Goal: Task Accomplishment & Management: Use online tool/utility

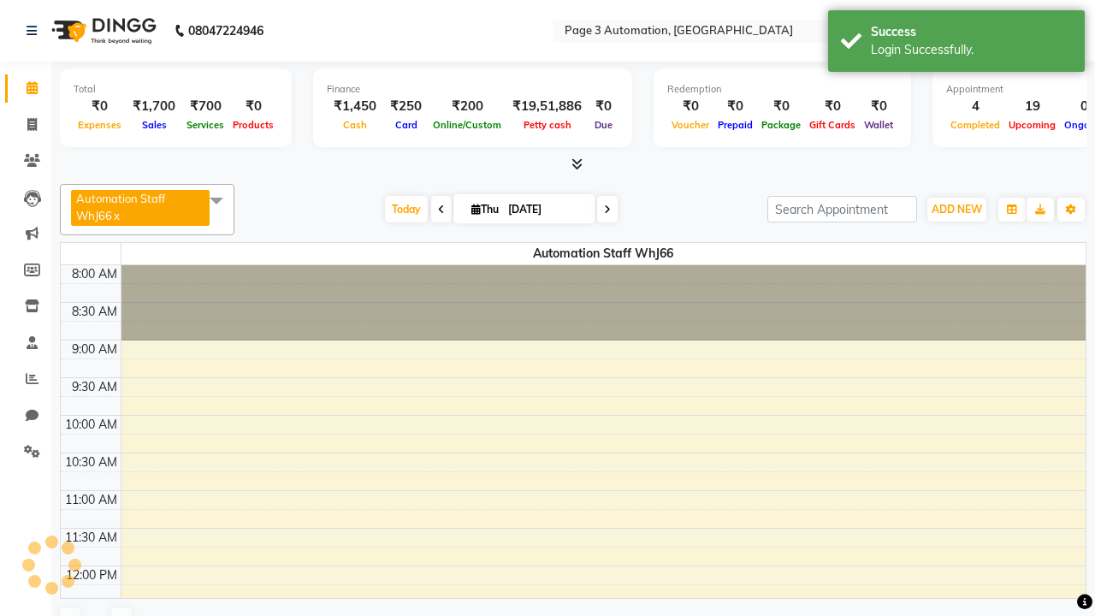
select select "en"
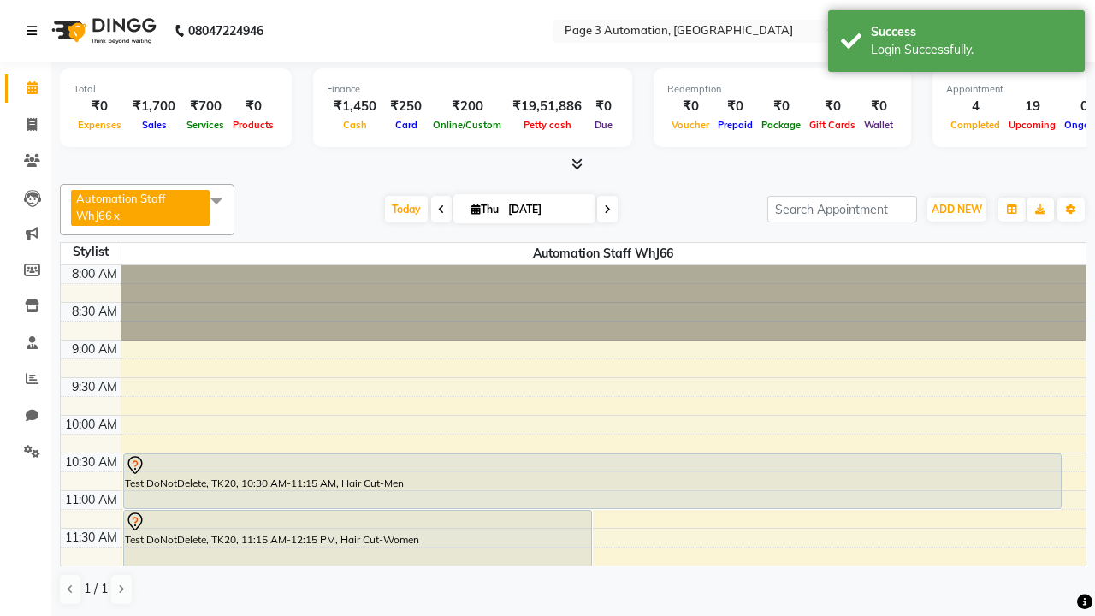
click at [35, 31] on icon at bounding box center [32, 31] width 10 height 12
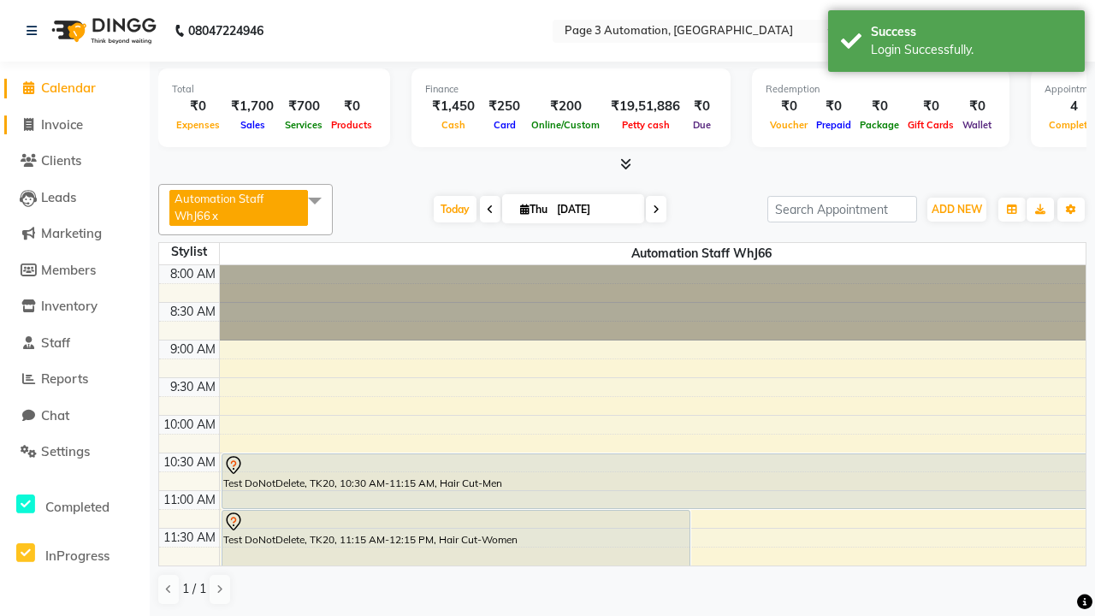
click at [74, 124] on span "Invoice" at bounding box center [62, 124] width 42 height 16
select select "service"
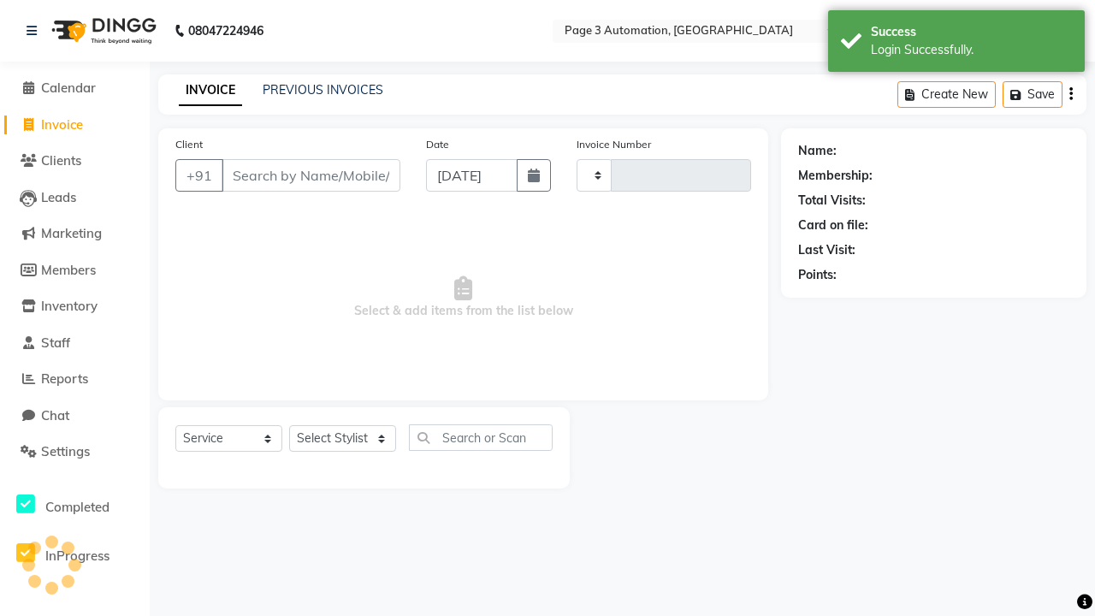
type input "10078"
select select "2774"
click at [35, 31] on icon at bounding box center [32, 31] width 10 height 12
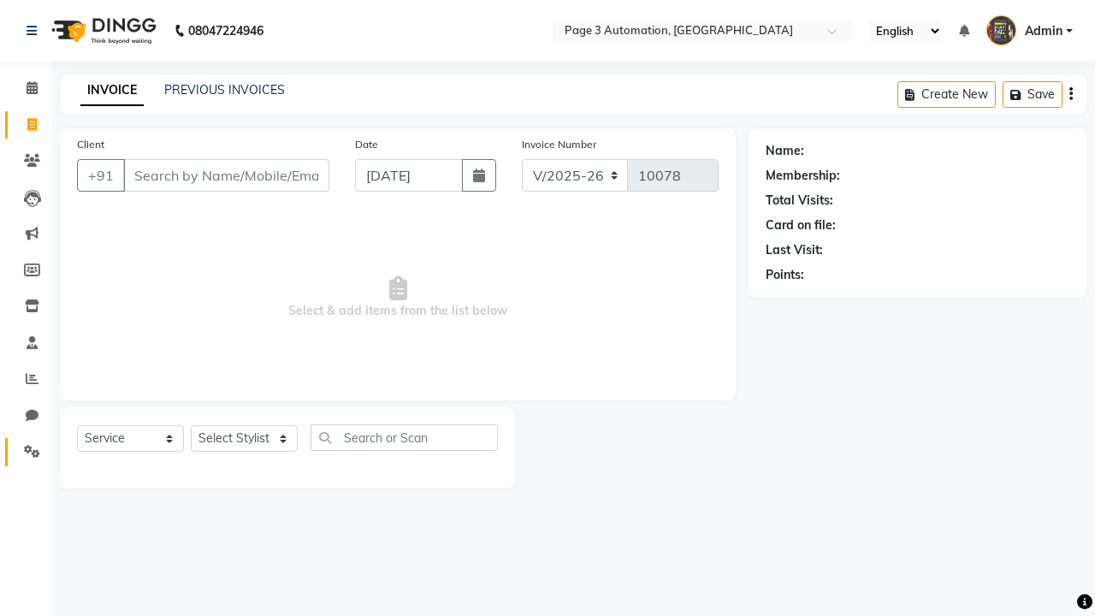
click at [26, 452] on icon at bounding box center [32, 451] width 16 height 13
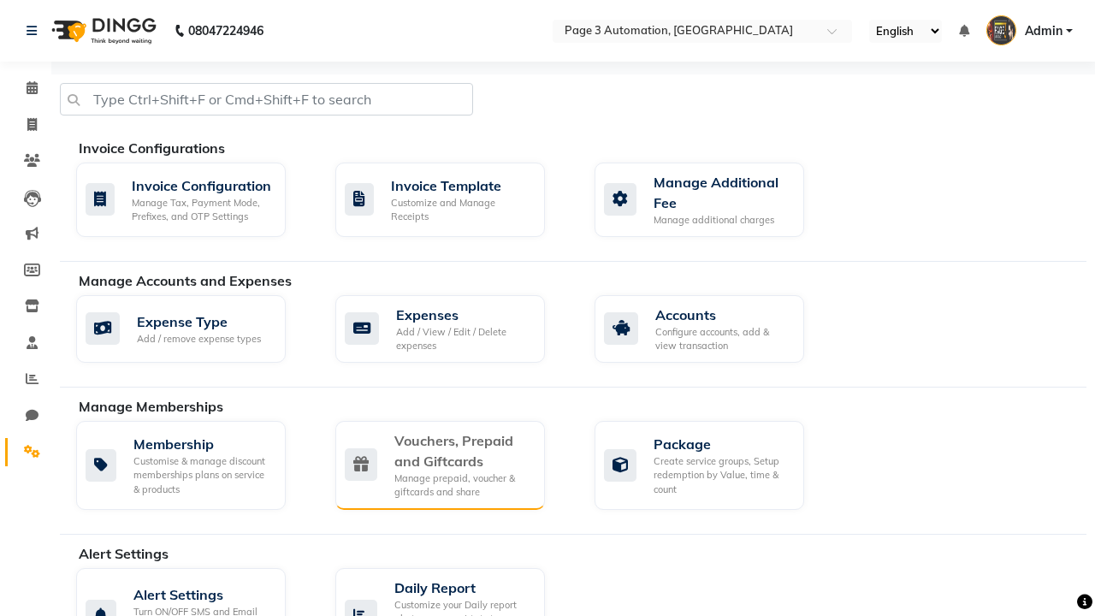
click at [462, 450] on div "Vouchers, Prepaid and Giftcards" at bounding box center [462, 450] width 137 height 41
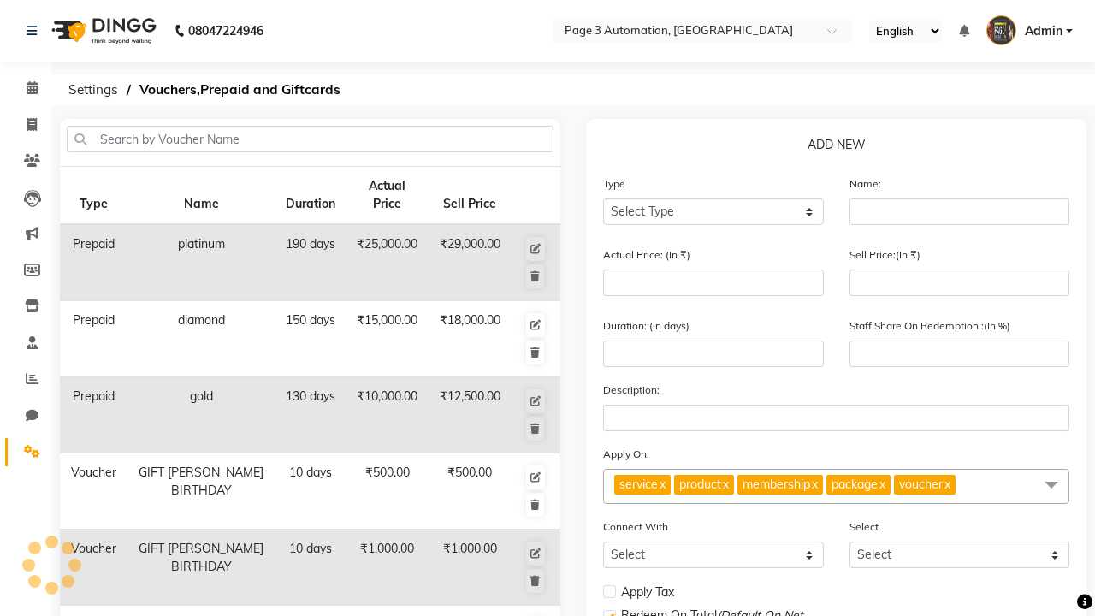
select select "G"
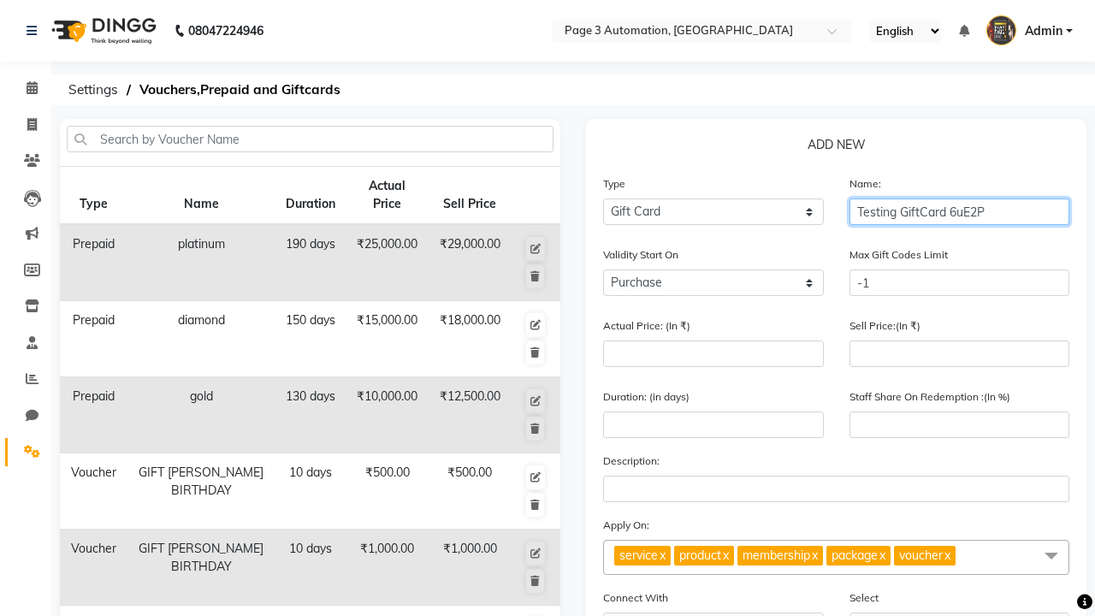
type input "Testing GiftCard 6uE2P"
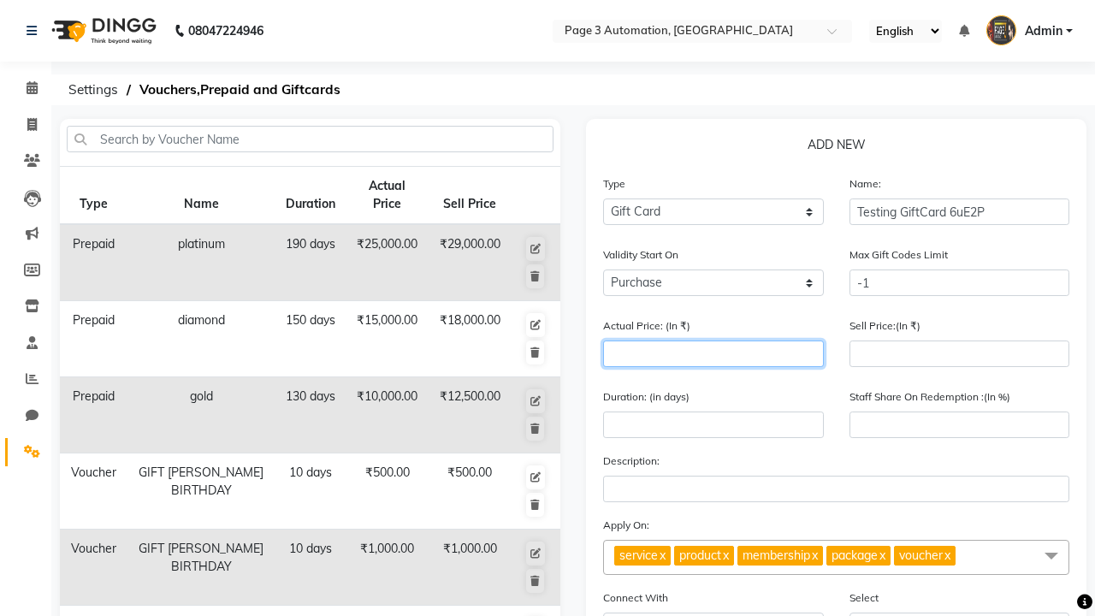
type input "1000"
type input "0"
type input "1000"
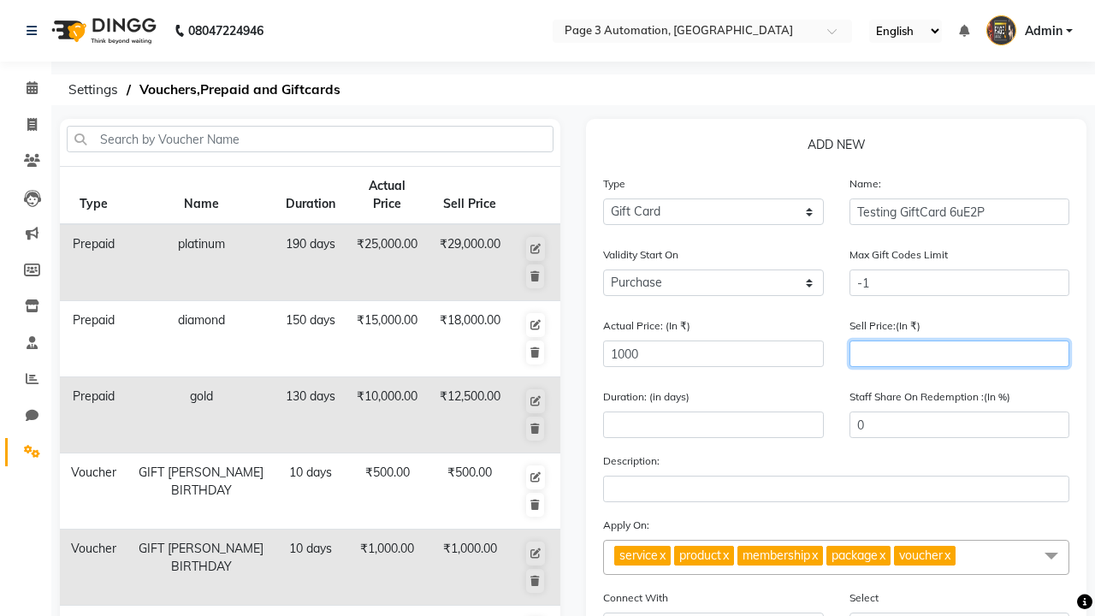
type input "900"
type input "90"
type input "900"
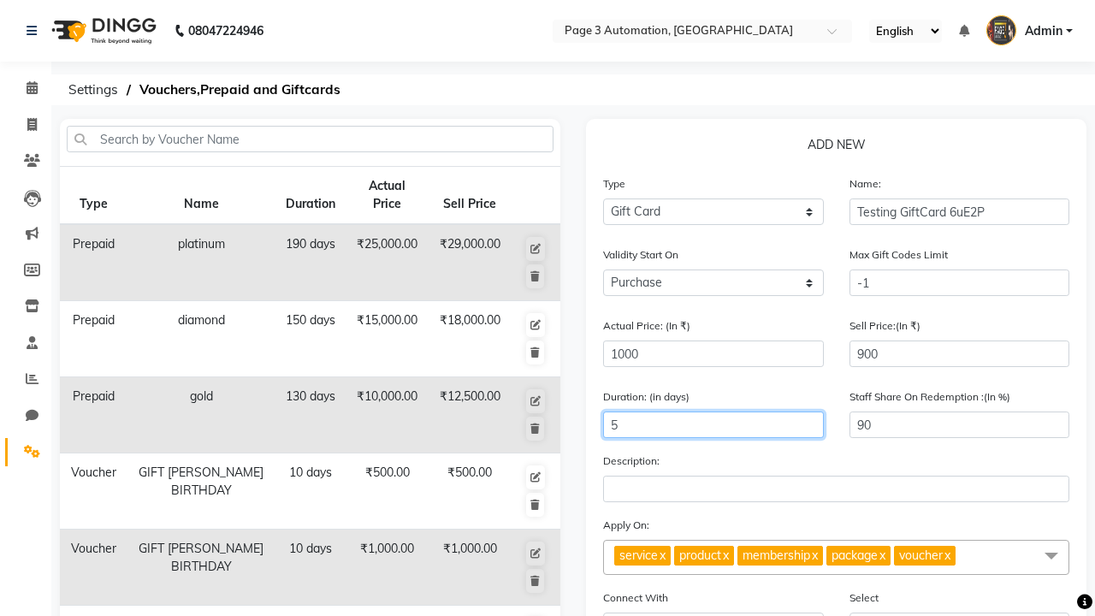
type input "5"
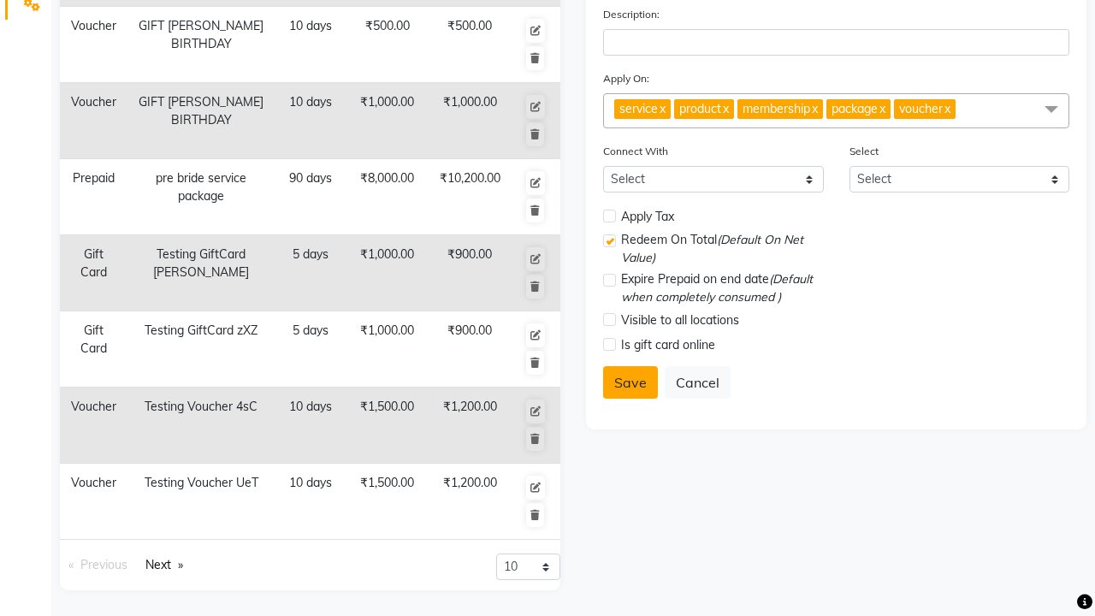
select select
checkbox input "false"
checkbox input "true"
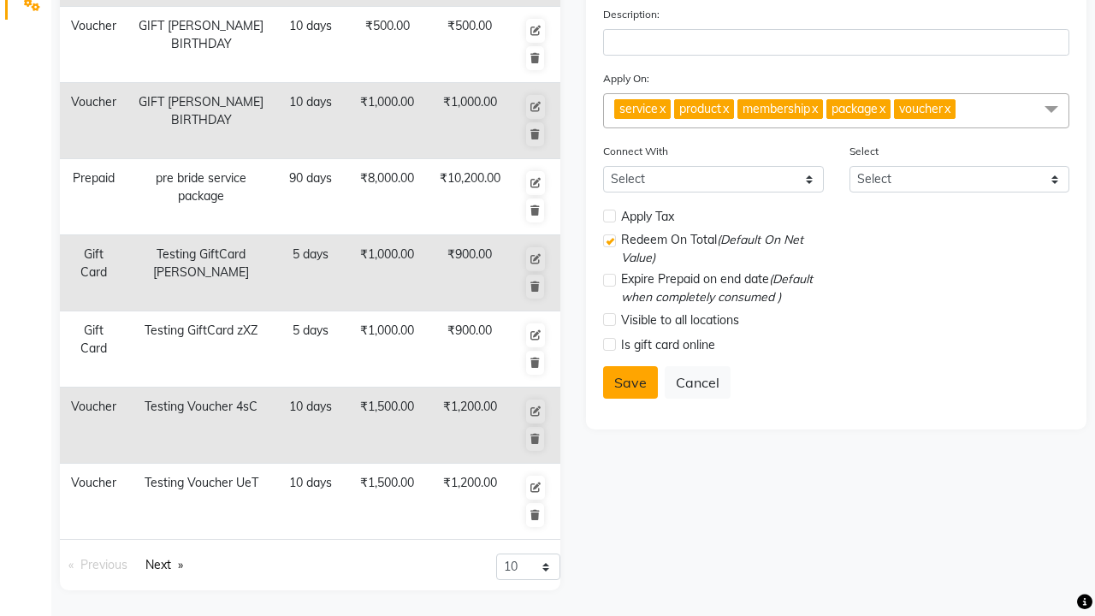
checkbox input "false"
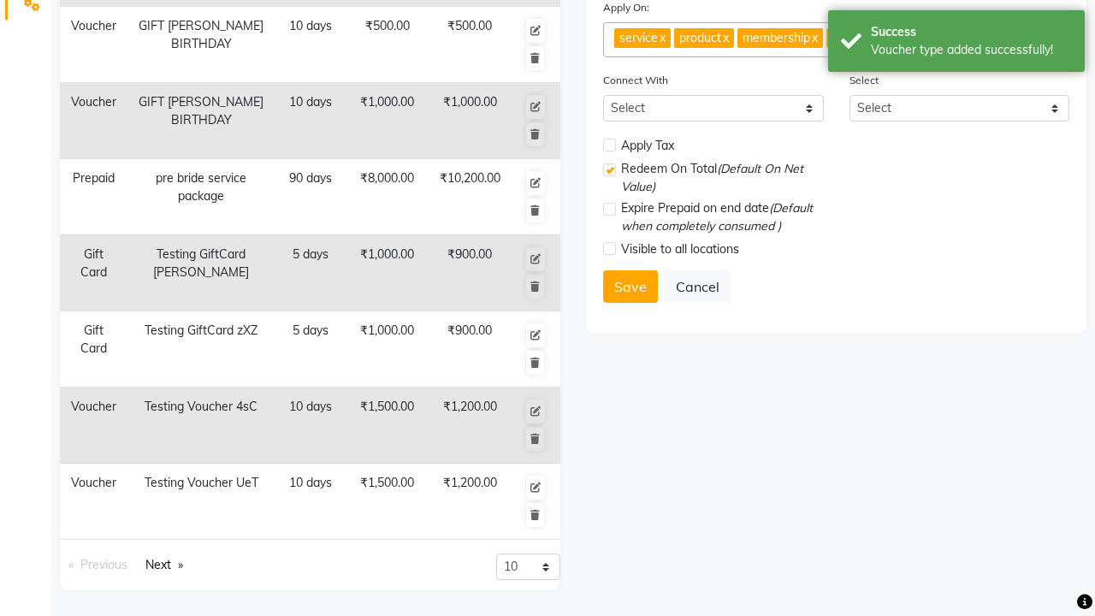
click at [956, 44] on div "Voucher type added successfully!" at bounding box center [971, 50] width 201 height 18
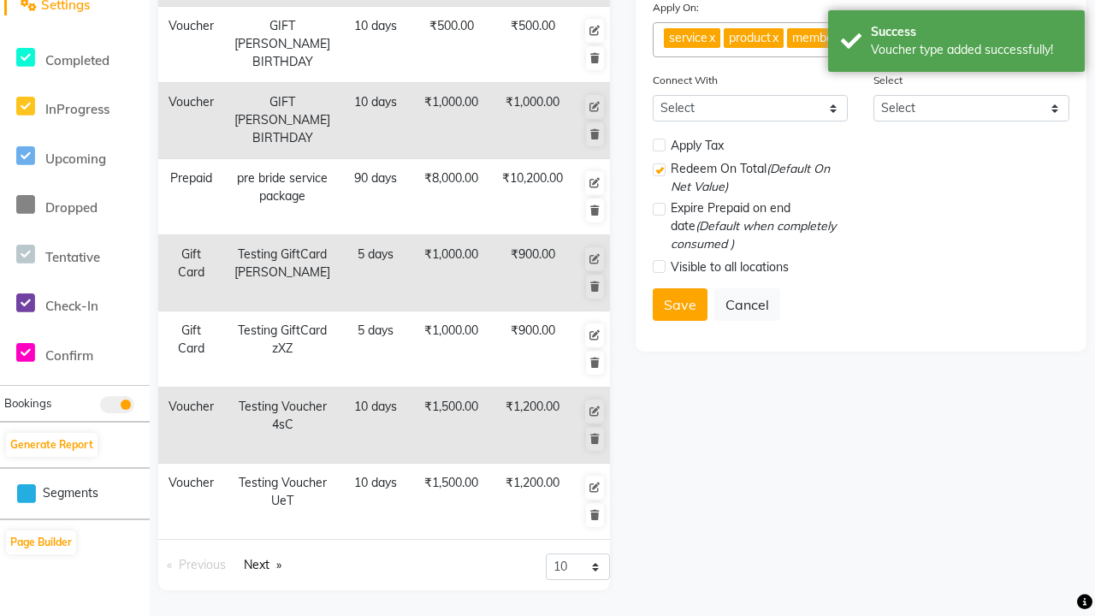
scroll to position [0, 0]
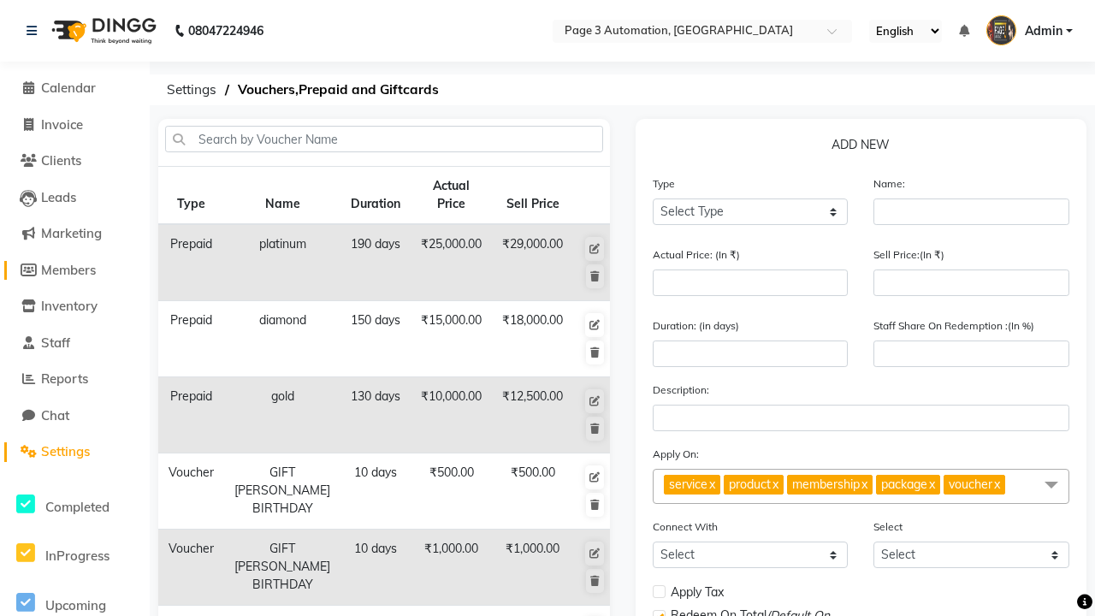
click at [74, 269] on span "Members" at bounding box center [68, 270] width 55 height 16
select select
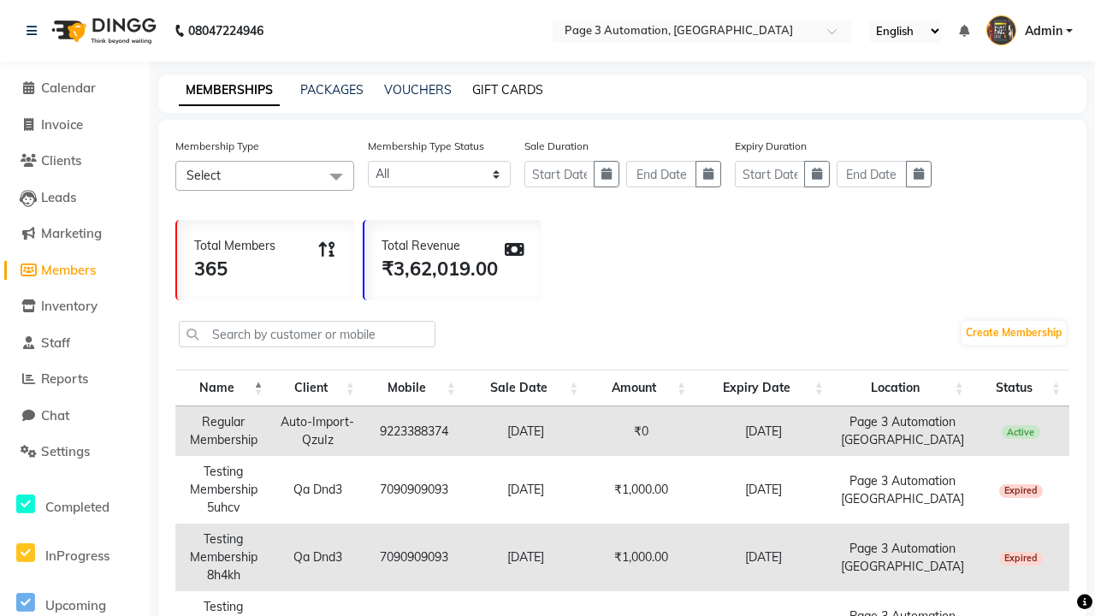
click at [507, 90] on link "GIFT CARDS" at bounding box center [507, 89] width 71 height 15
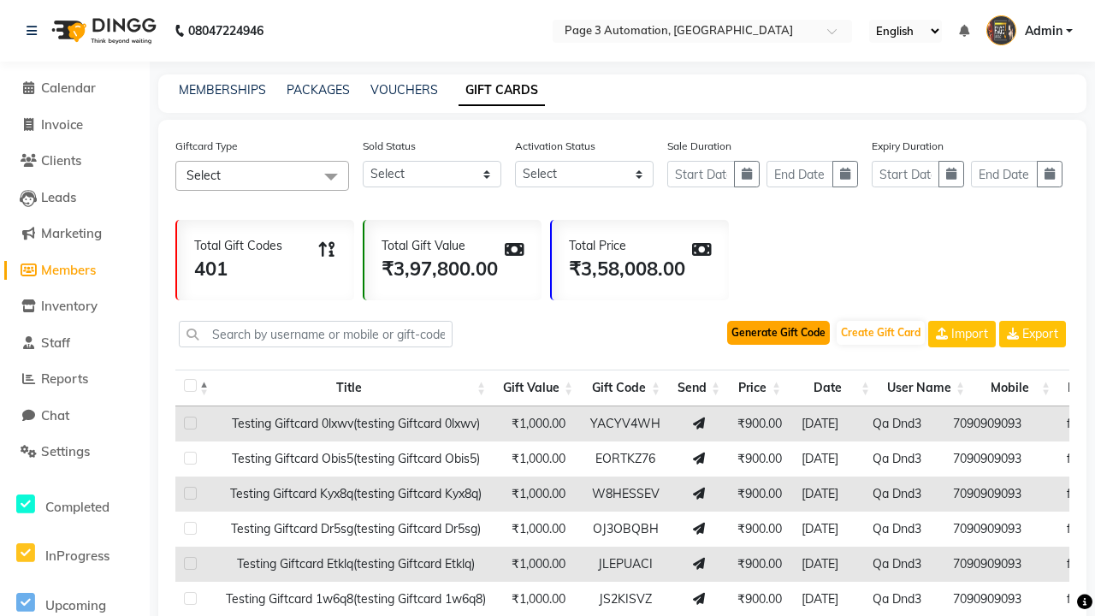
click at [778, 333] on button "Generate Gift Code" at bounding box center [778, 333] width 103 height 24
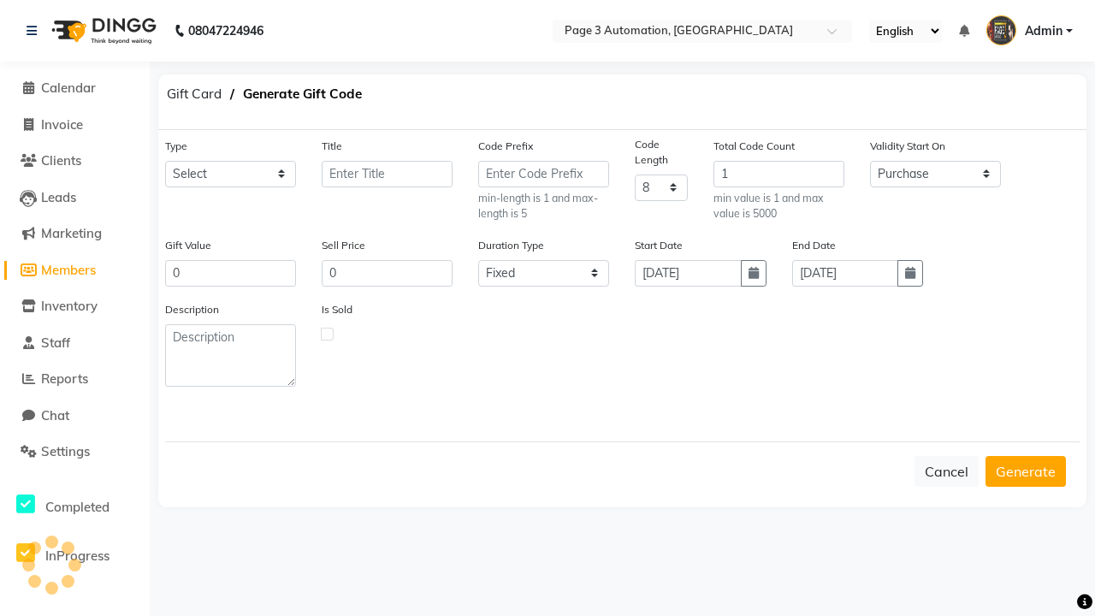
select select "25201"
type input "Testing GiftCard 6uE2P"
type input "1000"
type input "900"
select select "flexible"
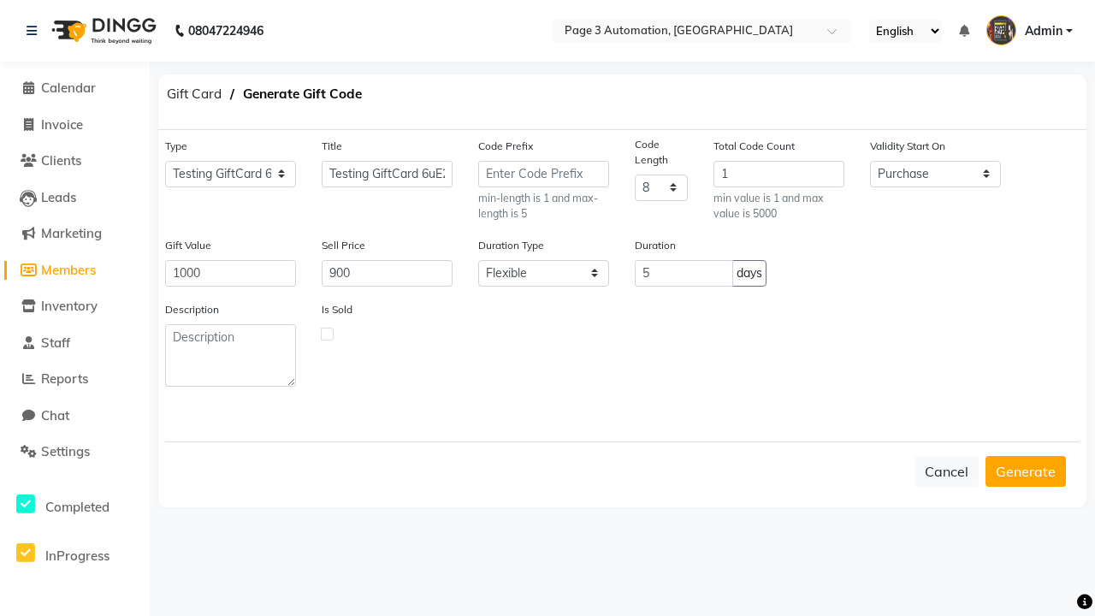
click at [327, 333] on label at bounding box center [327, 334] width 13 height 13
click at [327, 333] on input "checkbox" at bounding box center [327, 333] width 11 height 11
checkbox input "true"
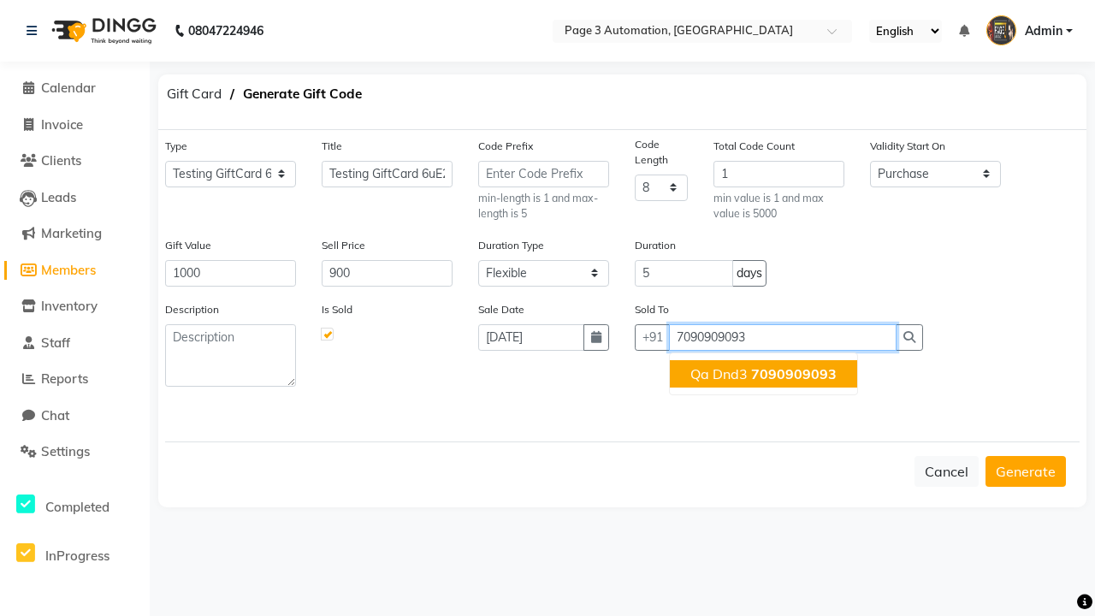
click at [763, 373] on span "7090909093" at bounding box center [794, 373] width 86 height 17
type input "7090909093"
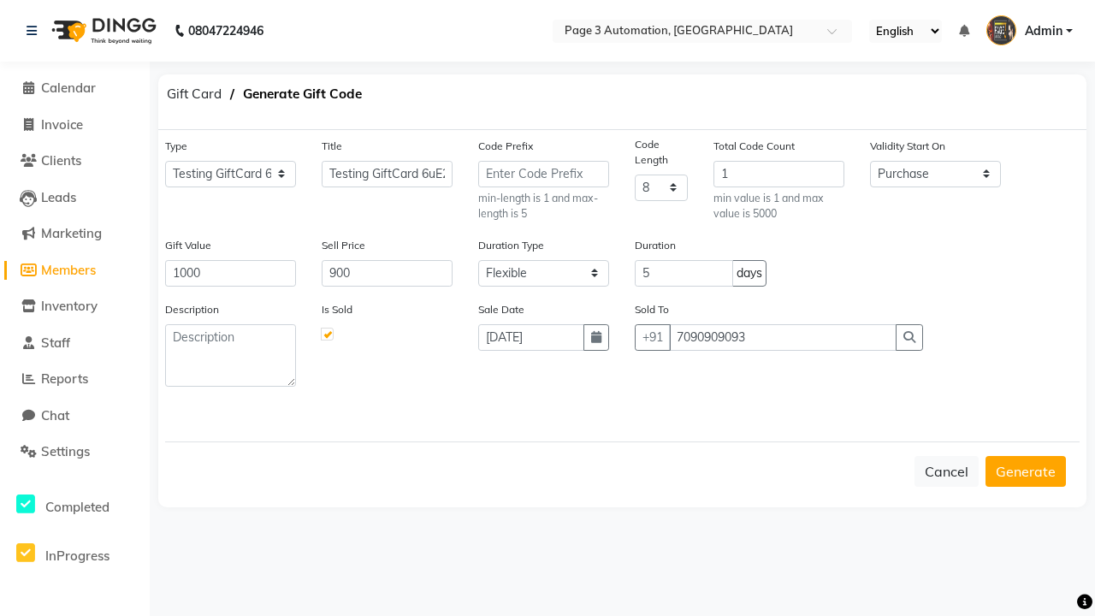
click at [1026, 470] on button "Generate" at bounding box center [1025, 471] width 80 height 31
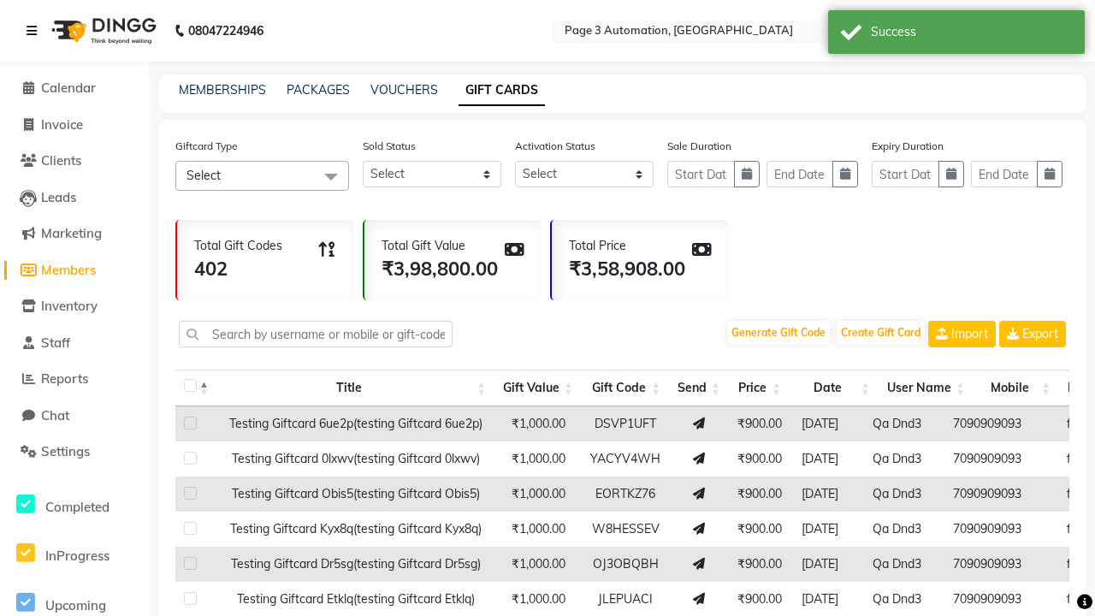
click at [35, 31] on icon at bounding box center [32, 31] width 10 height 12
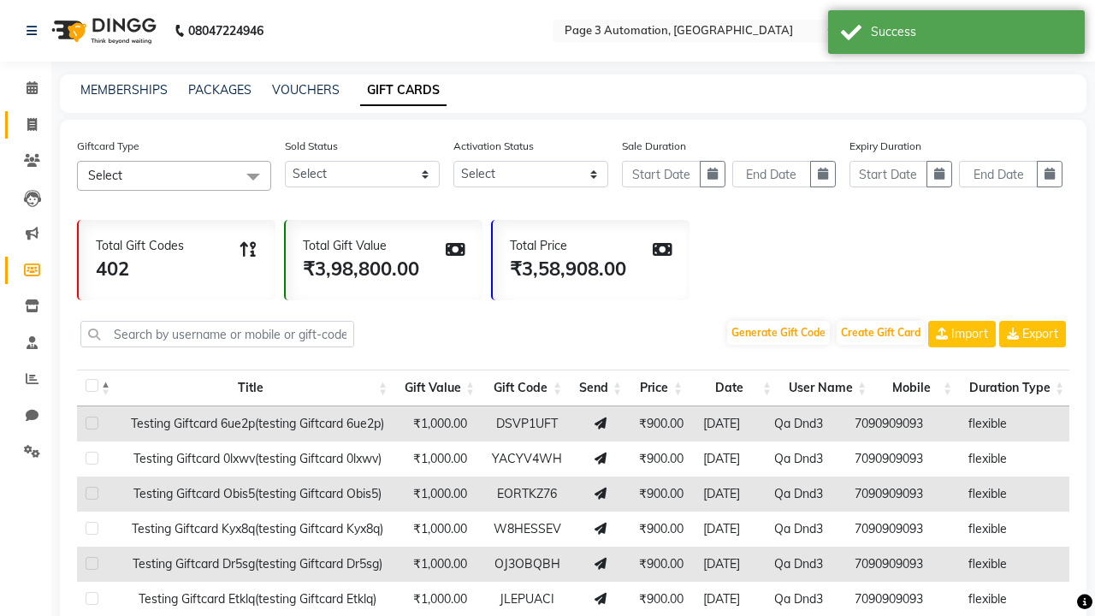
click at [26, 124] on span at bounding box center [32, 125] width 30 height 20
select select "service"
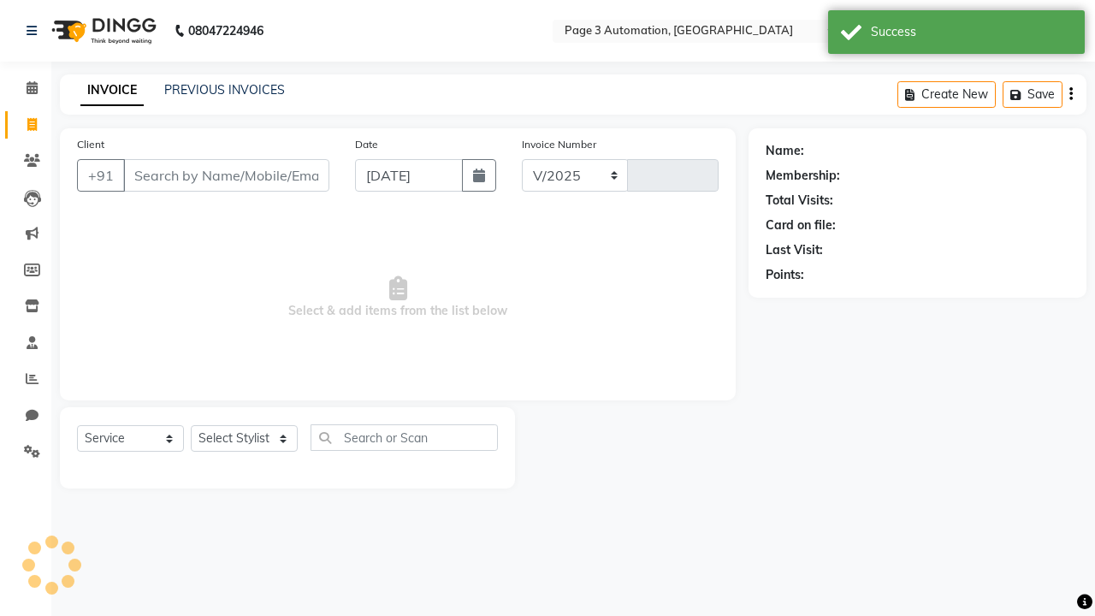
select select "2774"
type input "10078"
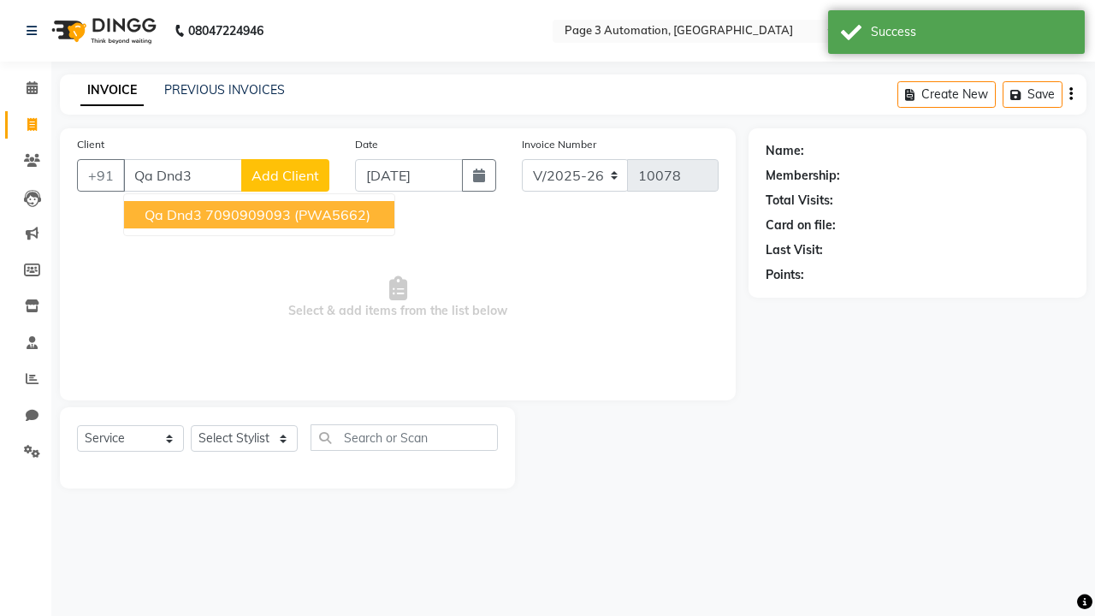
click at [261, 215] on ngb-highlight "7090909093" at bounding box center [248, 214] width 86 height 17
type input "7090909093"
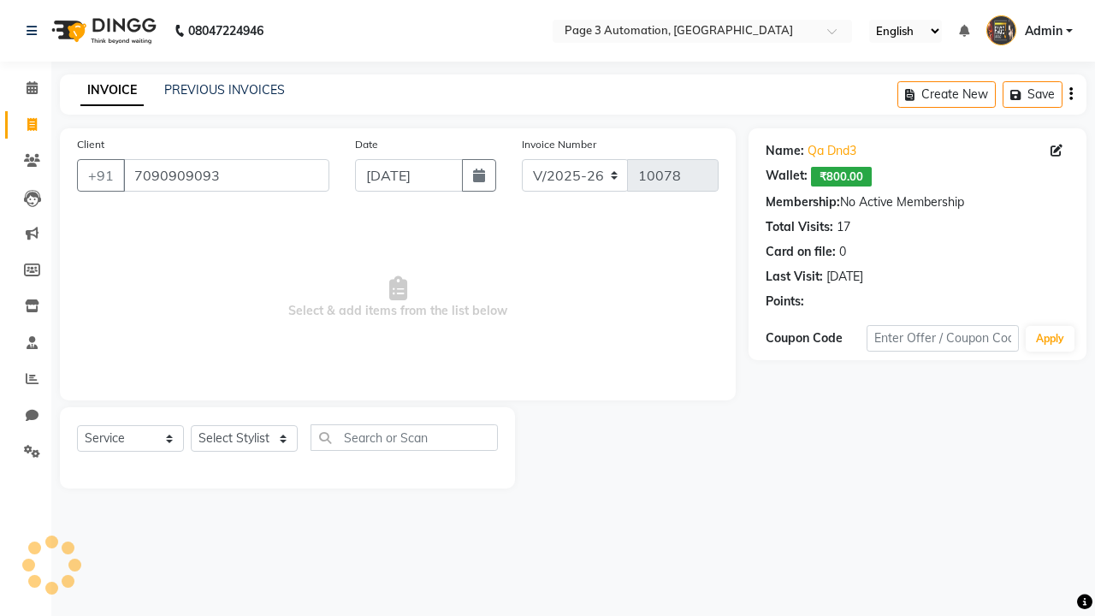
select select "71572"
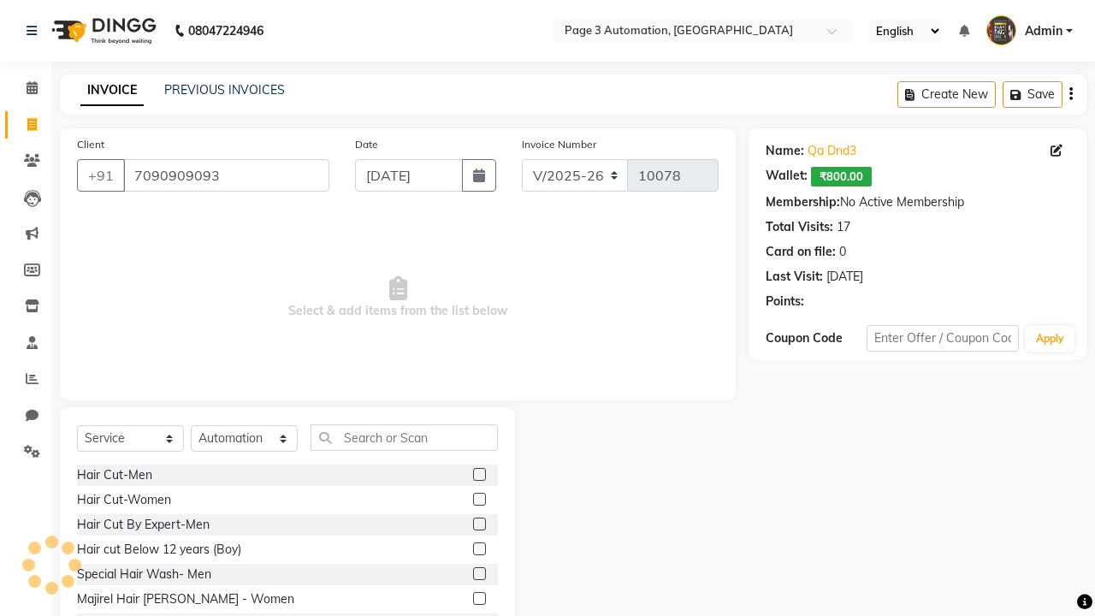
click at [478, 574] on label at bounding box center [479, 573] width 13 height 13
click at [478, 574] on input "checkbox" at bounding box center [478, 574] width 11 height 11
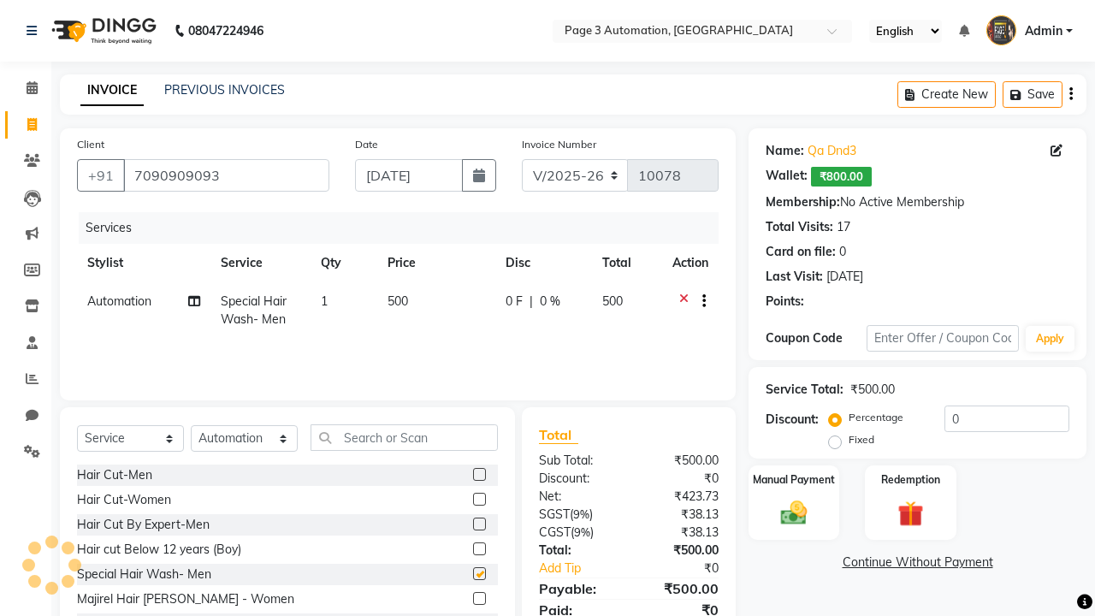
checkbox input "false"
click at [910, 479] on label "Redemption" at bounding box center [910, 478] width 62 height 16
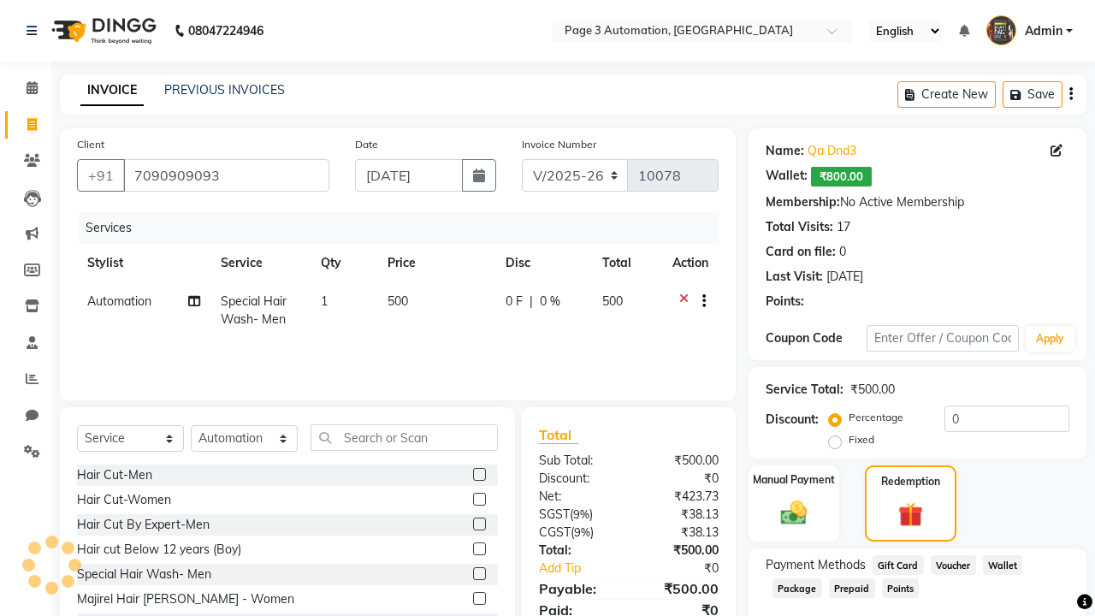
click at [897, 564] on span "Gift Card" at bounding box center [897, 565] width 51 height 20
